Goal: Navigation & Orientation: Understand site structure

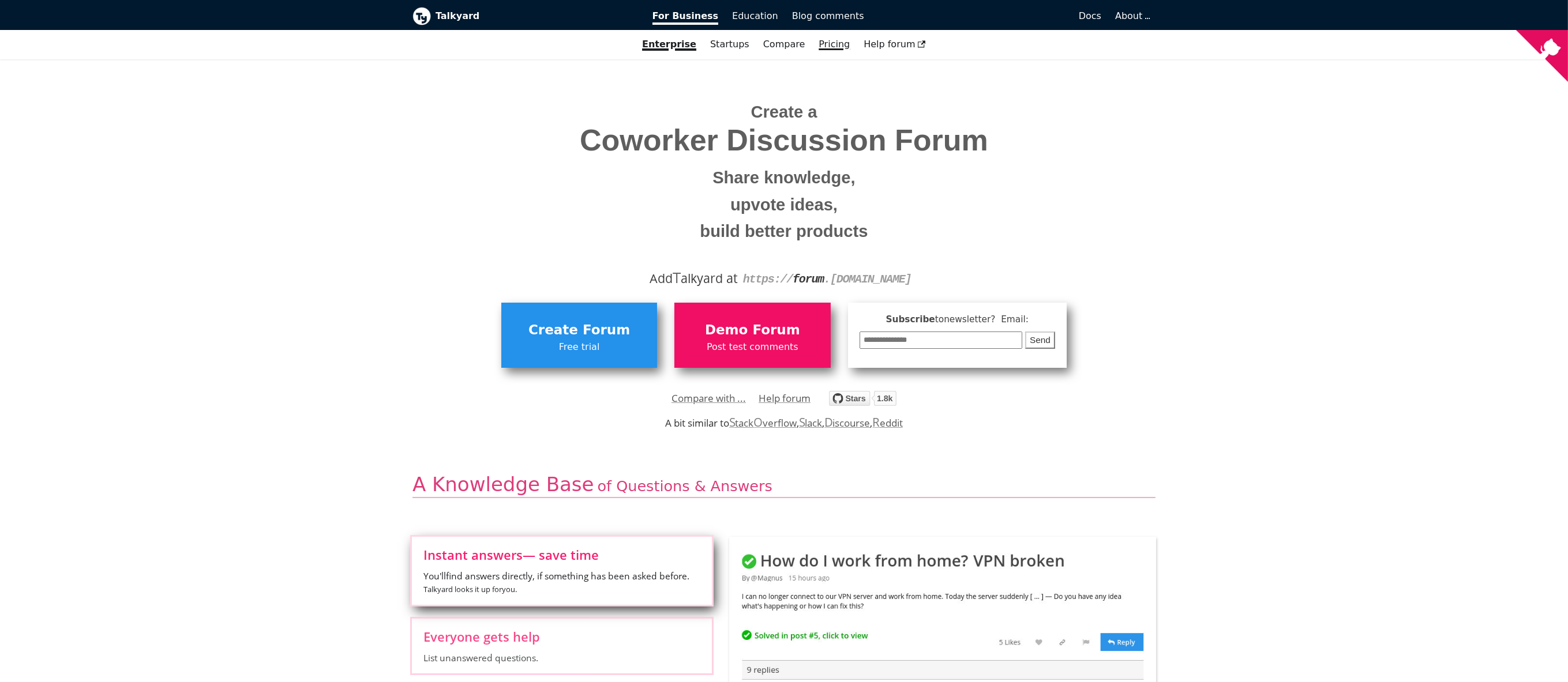
click at [825, 53] on link "Pricing" at bounding box center [834, 45] width 45 height 20
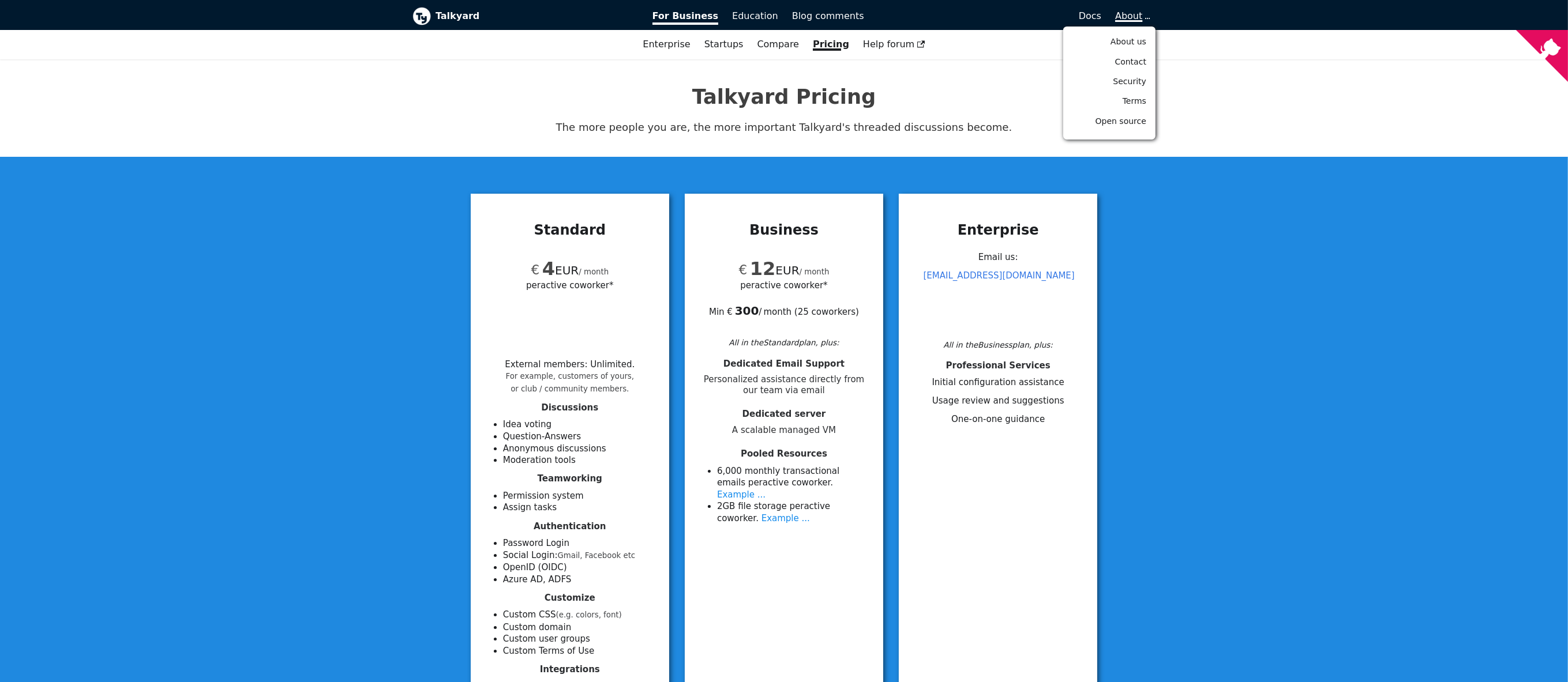
click at [1116, 12] on span "About" at bounding box center [1132, 16] width 33 height 11
click at [1122, 46] on span "About us" at bounding box center [1128, 41] width 36 height 10
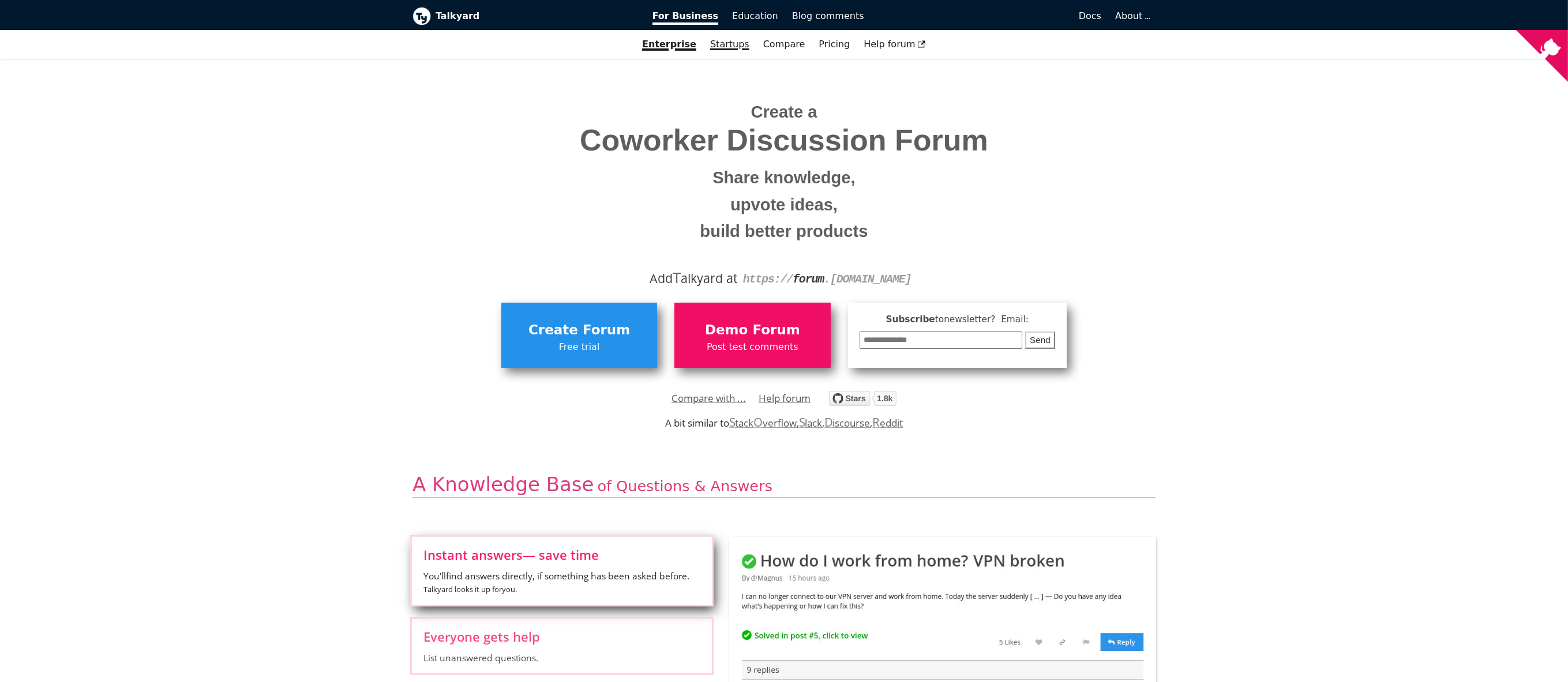
click at [718, 54] on link "Startups" at bounding box center [729, 45] width 53 height 20
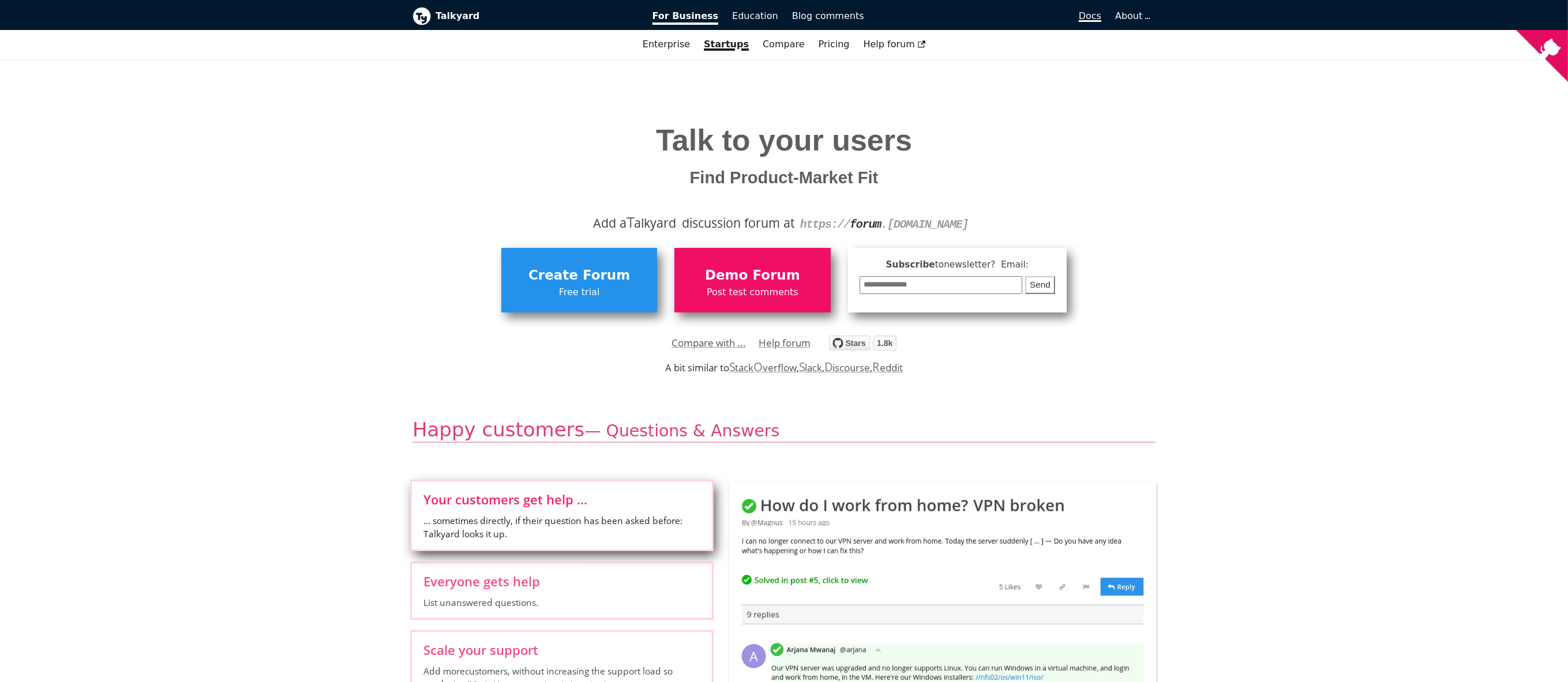
click at [1079, 21] on span "Docs" at bounding box center [1090, 16] width 22 height 11
